Goal: Information Seeking & Learning: Understand process/instructions

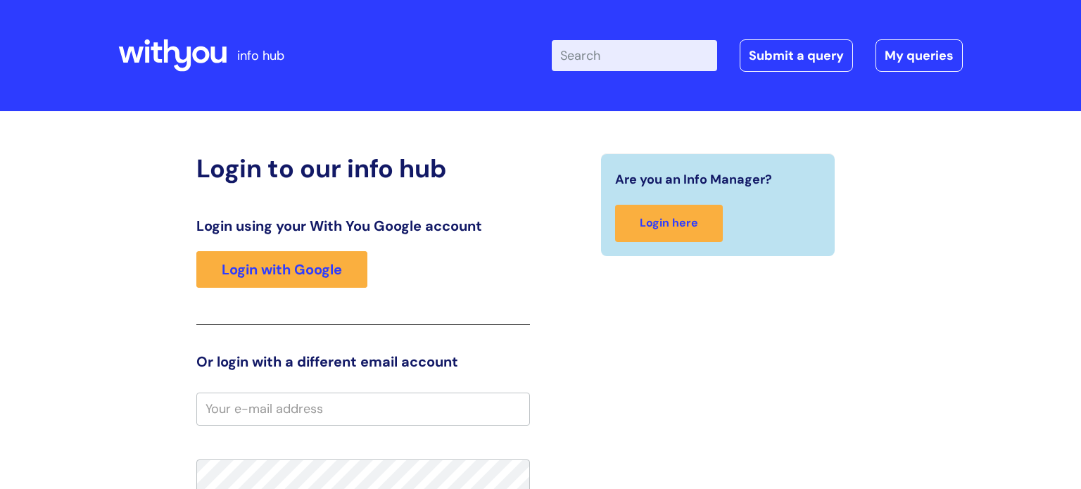
click at [336, 281] on link "Login with Google" at bounding box center [281, 269] width 171 height 37
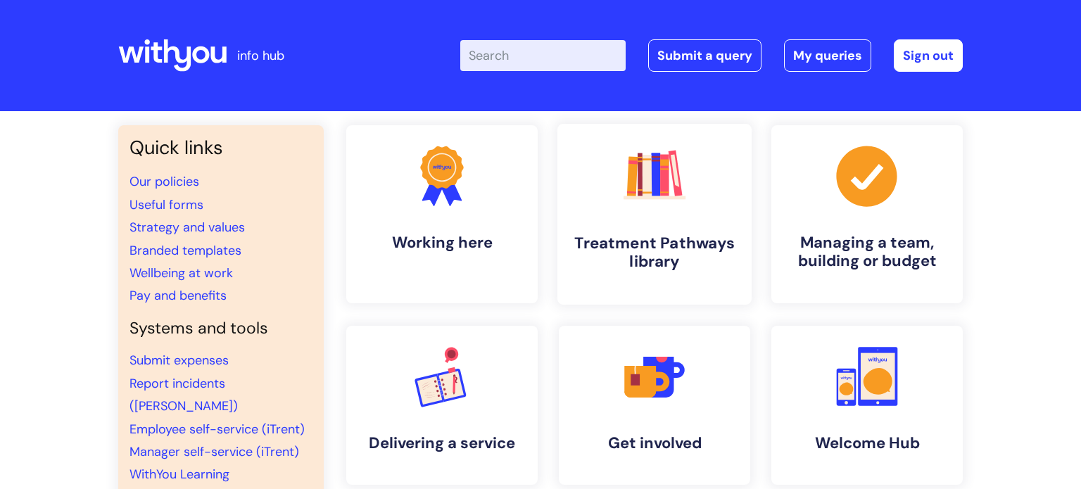
click at [606, 236] on h4 "Treatment Pathways library" at bounding box center [655, 253] width 172 height 38
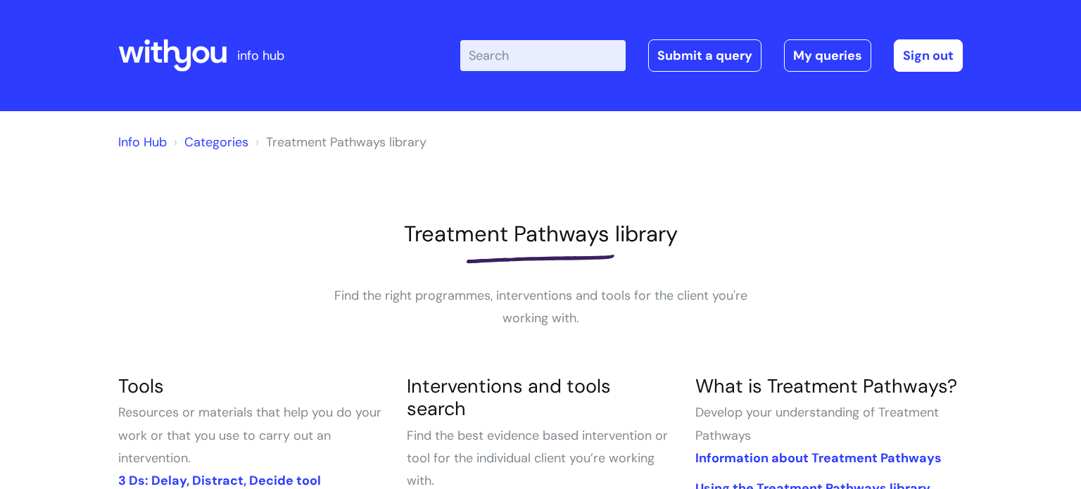
click at [519, 49] on input "Enter your search term here..." at bounding box center [542, 55] width 165 height 31
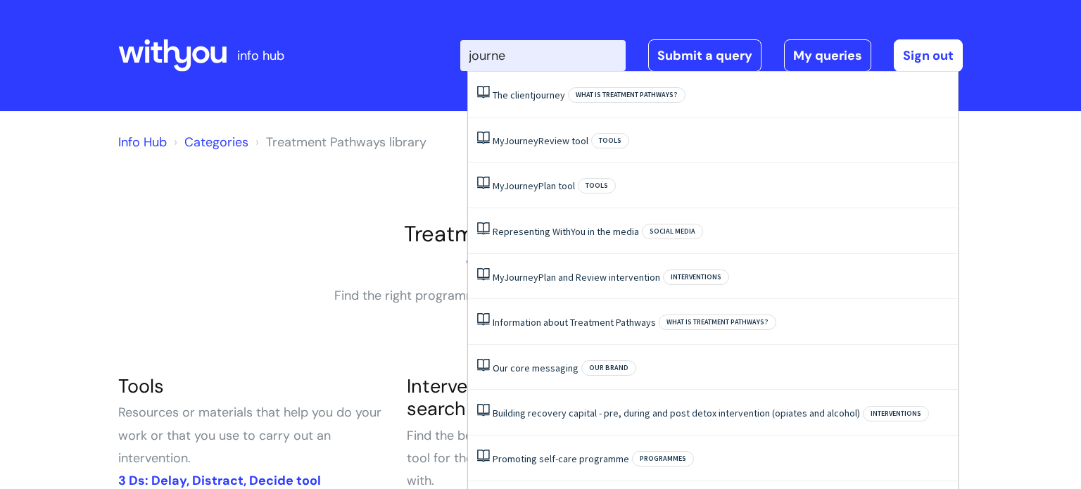
type input "journey"
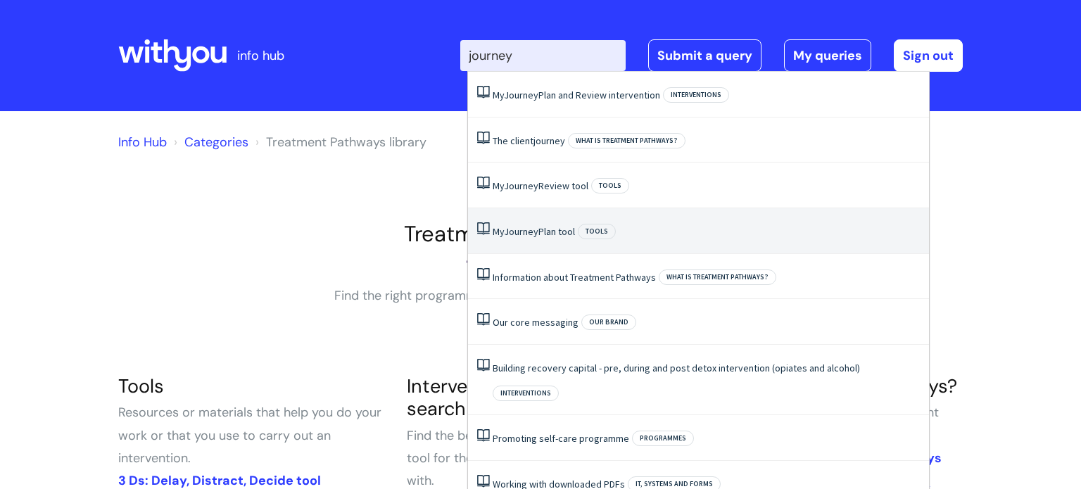
click at [561, 230] on link "My Journey Plan tool" at bounding box center [534, 231] width 82 height 13
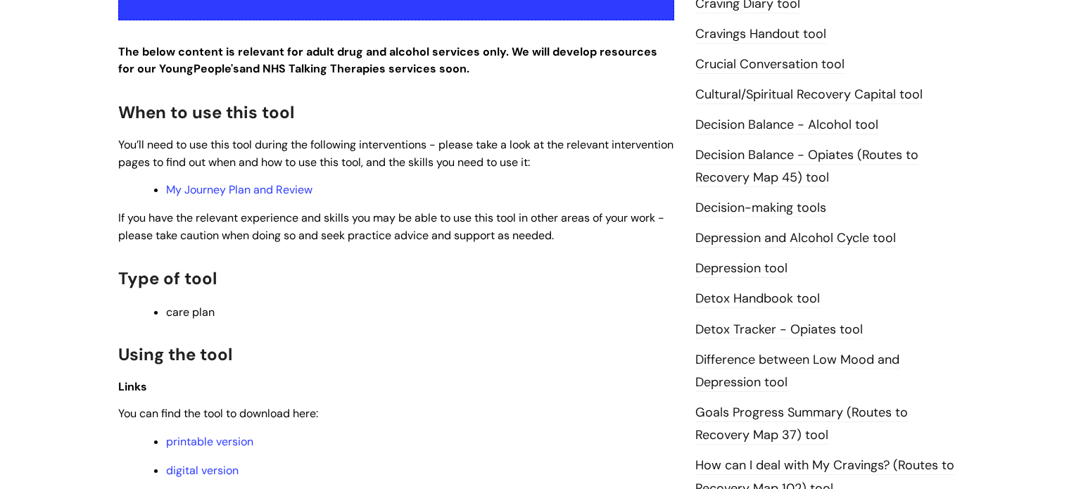
scroll to position [768, 0]
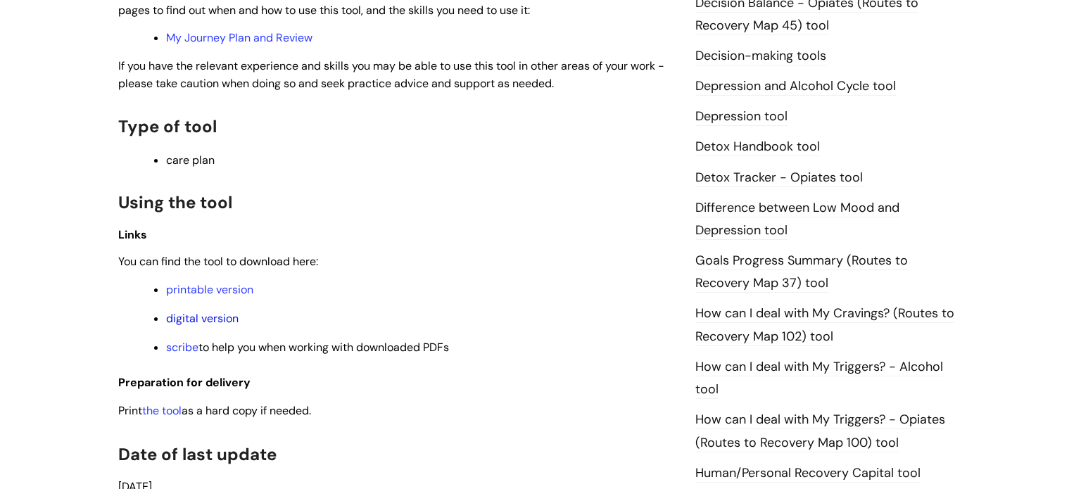
click at [222, 320] on link "digital version" at bounding box center [202, 318] width 72 height 15
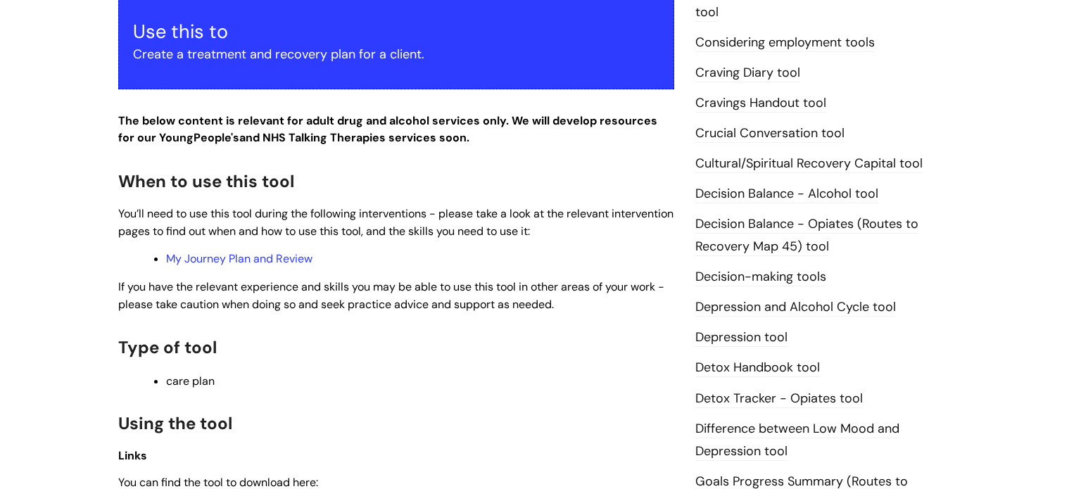
scroll to position [177, 0]
